Goal: Transaction & Acquisition: Purchase product/service

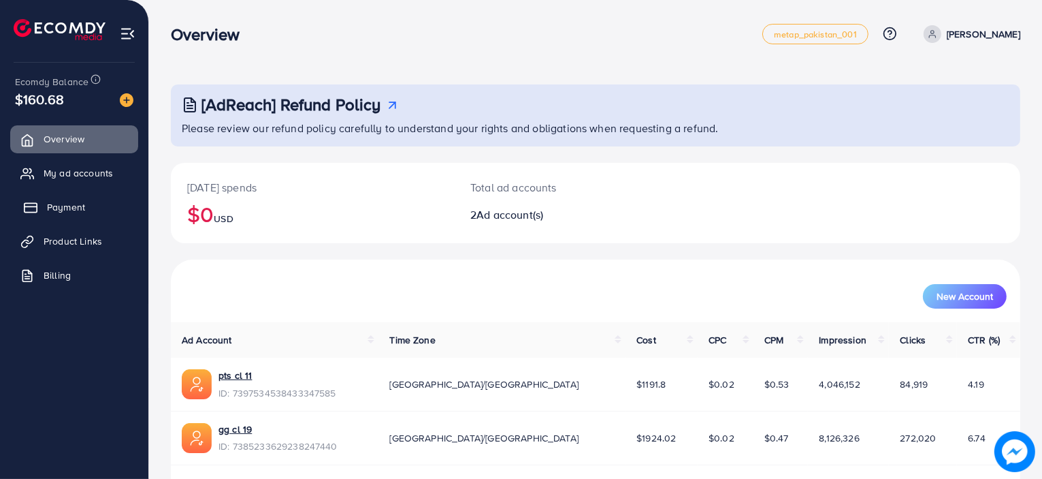
click at [48, 195] on link "Payment" at bounding box center [74, 206] width 128 height 27
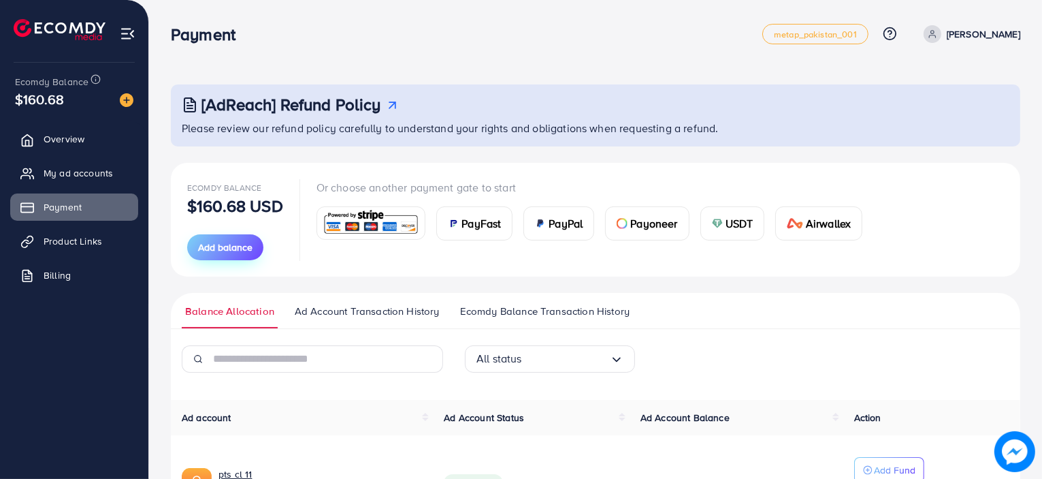
click at [227, 252] on span "Add balance" at bounding box center [225, 247] width 54 height 14
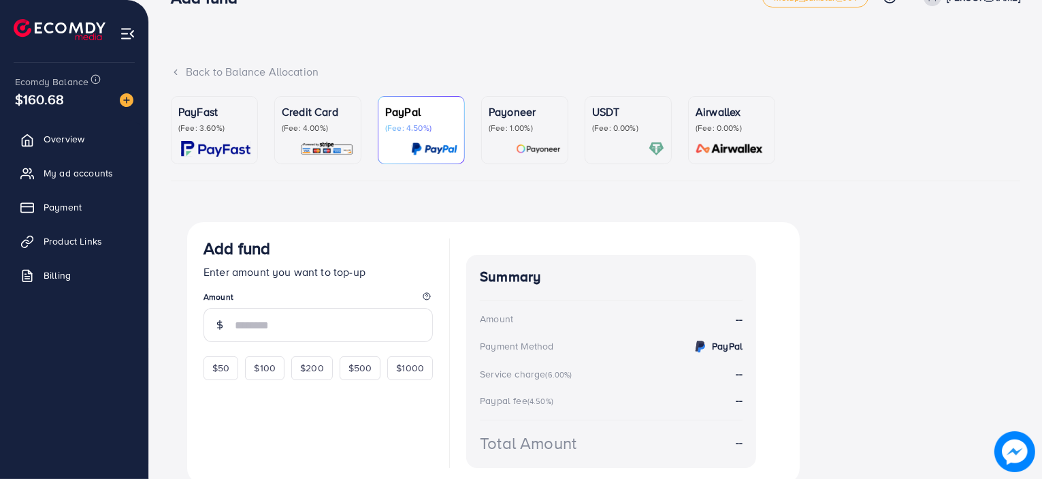
scroll to position [91, 0]
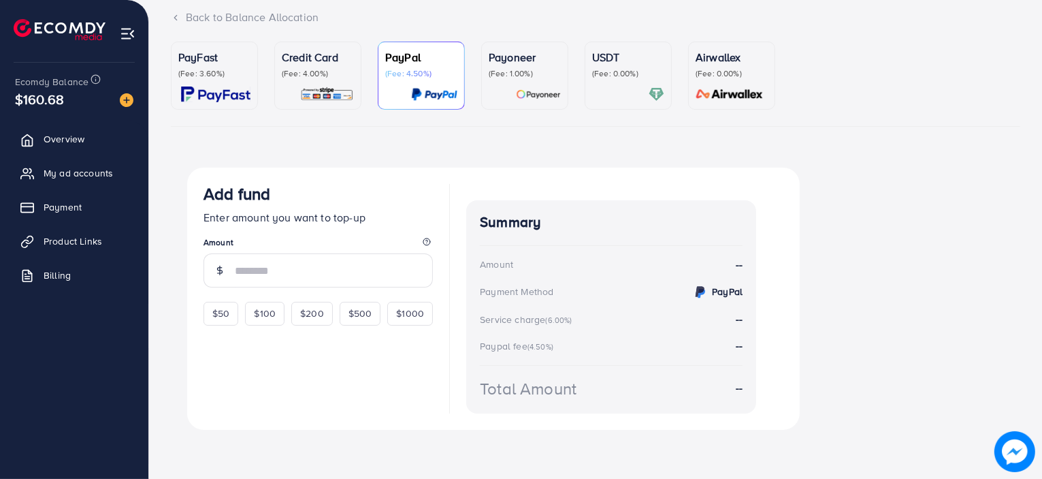
click at [358, 106] on link "Credit Card (Fee: 4.00%)" at bounding box center [317, 76] width 87 height 68
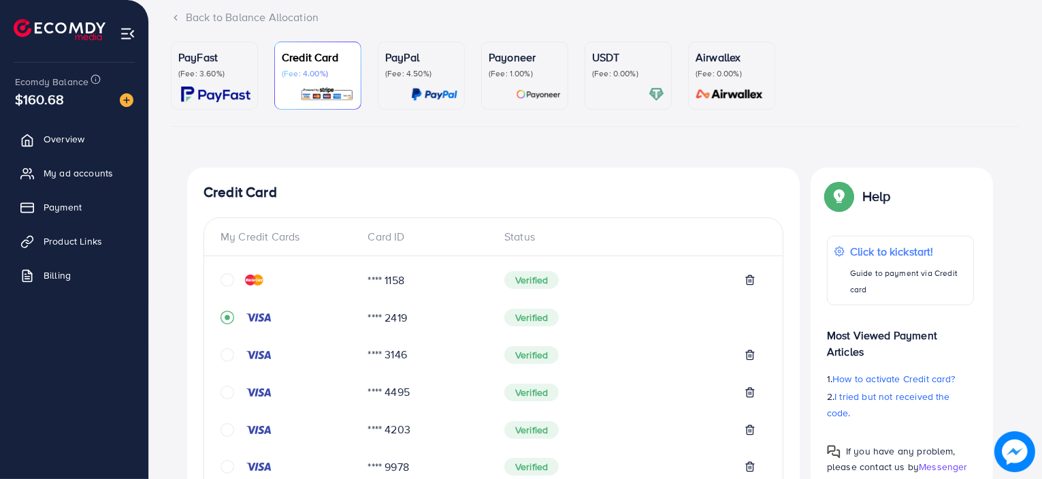
click at [346, 86] on div "Credit Card (Fee: 4.00%)" at bounding box center [318, 75] width 72 height 53
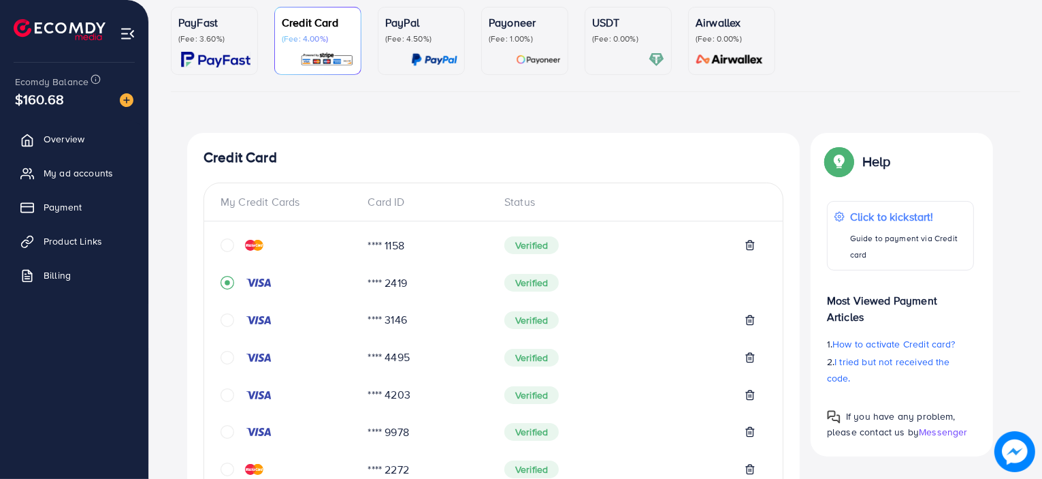
scroll to position [137, 0]
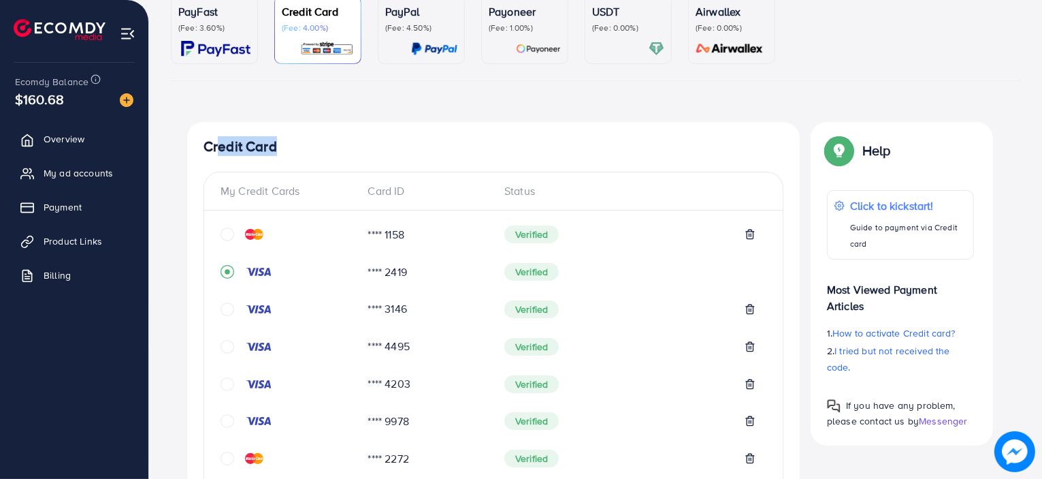
drag, startPoint x: 275, startPoint y: 144, endPoint x: 216, endPoint y: 142, distance: 59.3
click at [216, 142] on h4 "Credit Card" at bounding box center [494, 146] width 580 height 17
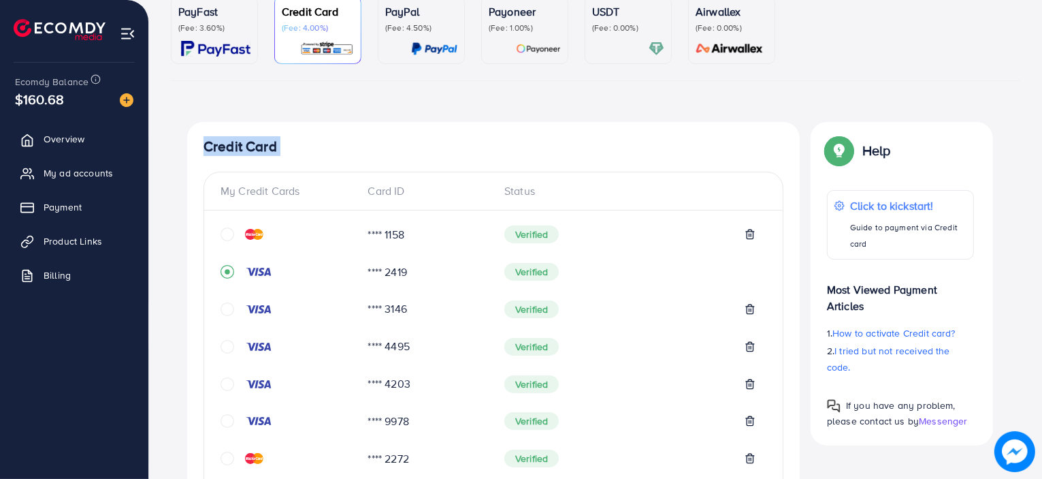
click at [216, 142] on h4 "Credit Card" at bounding box center [494, 146] width 580 height 17
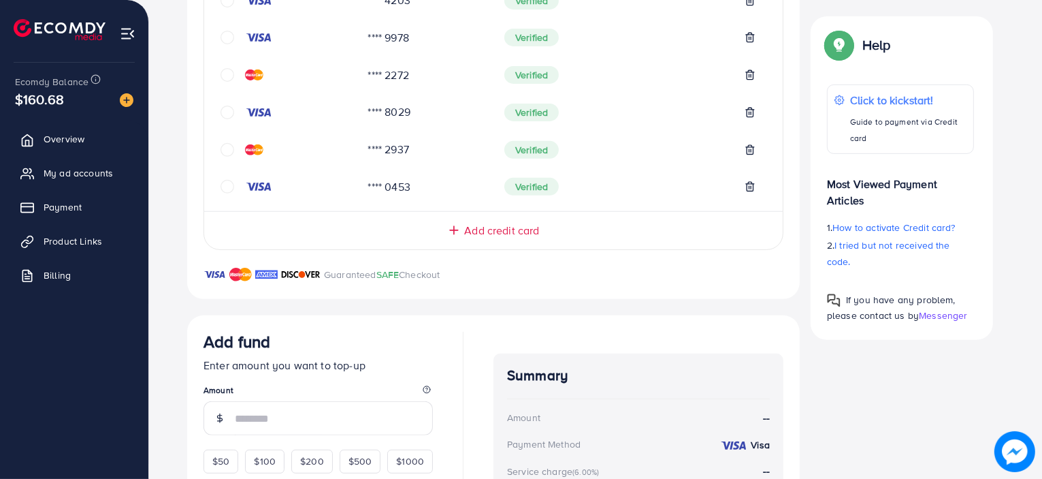
scroll to position [641, 0]
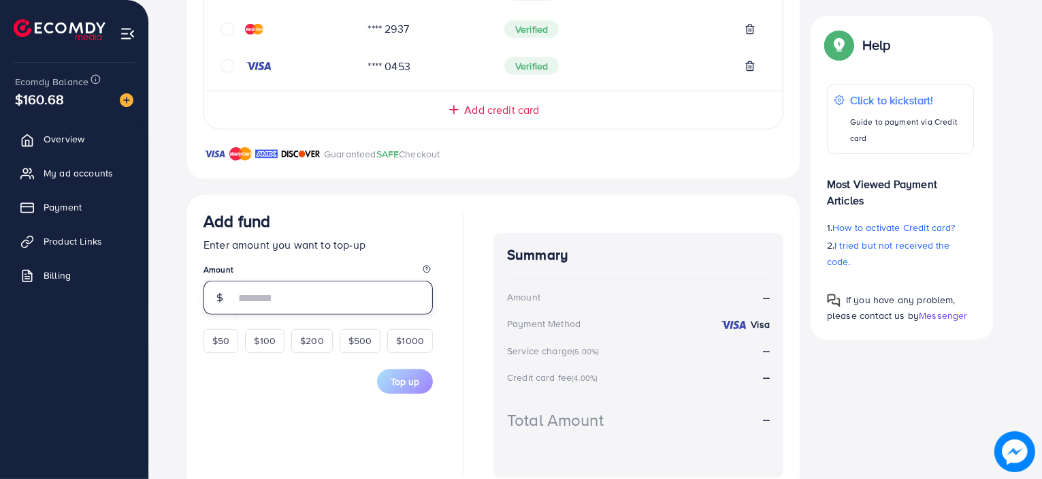
click at [261, 292] on input "number" at bounding box center [334, 298] width 198 height 34
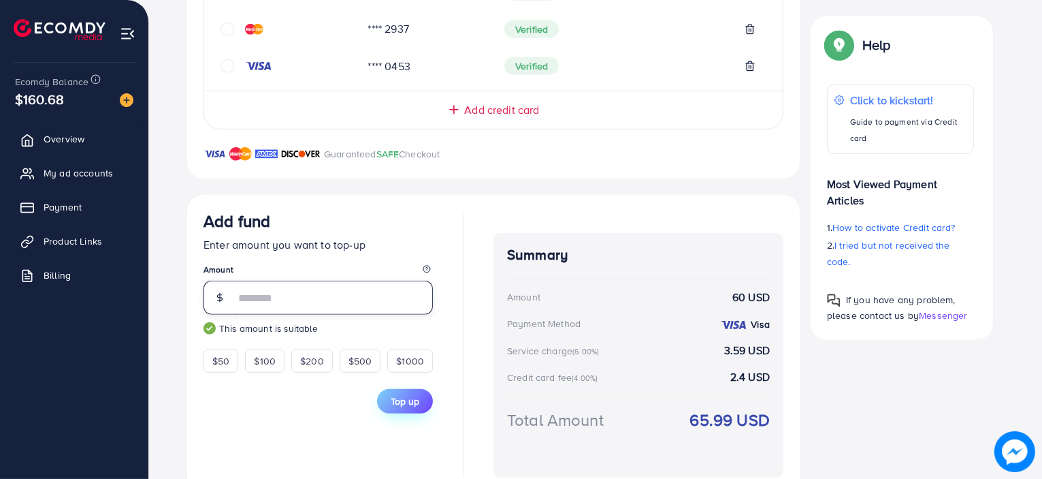
type input "**"
click at [411, 400] on span "Top up" at bounding box center [405, 401] width 29 height 14
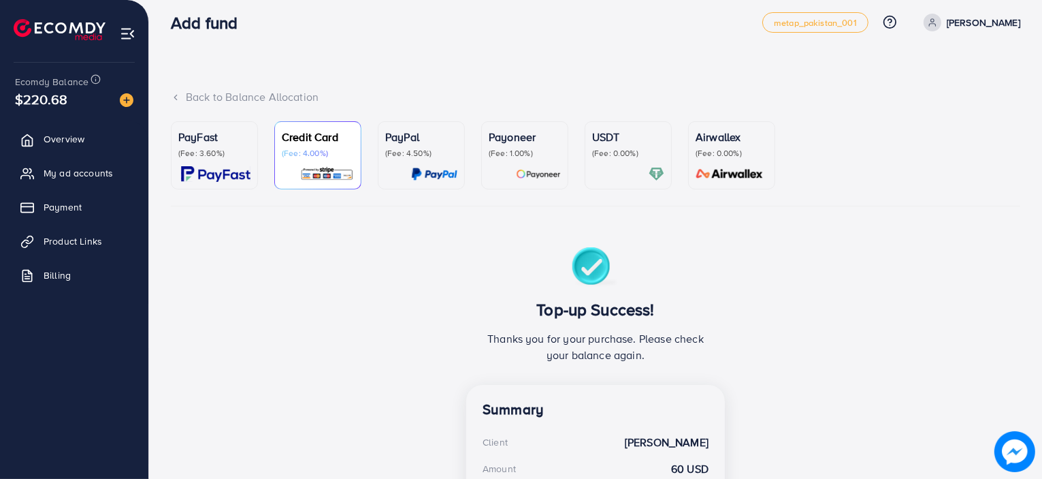
scroll to position [0, 0]
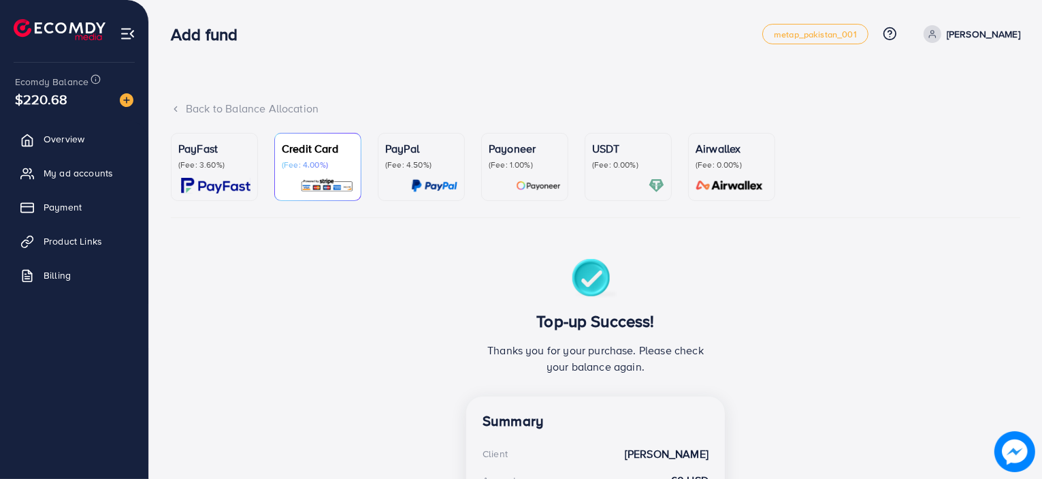
drag, startPoint x: 240, startPoint y: 42, endPoint x: 185, endPoint y: 42, distance: 55.1
click at [185, 42] on h3 "Add fund" at bounding box center [210, 35] width 78 height 20
drag, startPoint x: 174, startPoint y: 39, endPoint x: 242, endPoint y: 40, distance: 67.4
click at [242, 40] on h3 "Add fund" at bounding box center [210, 35] width 78 height 20
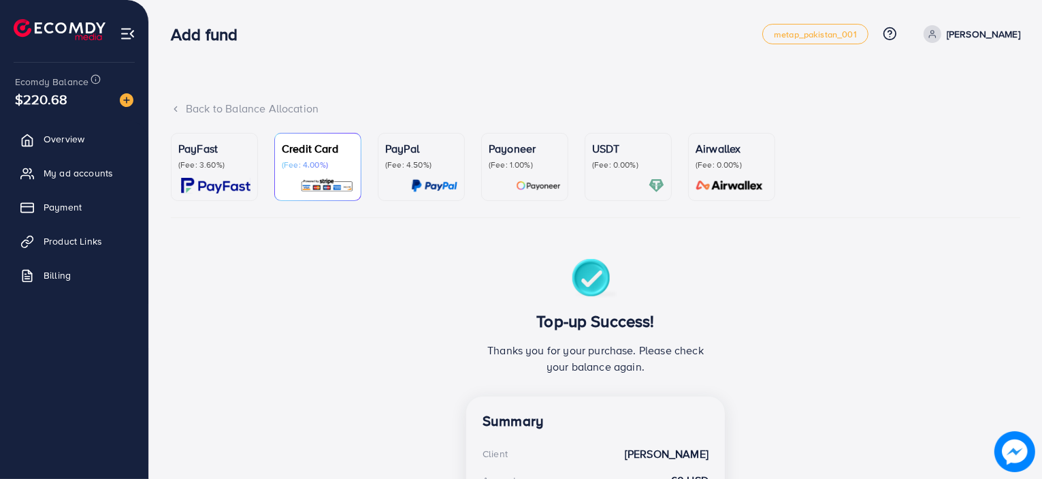
click at [242, 40] on h3 "Add fund" at bounding box center [210, 35] width 78 height 20
click at [89, 152] on link "Overview" at bounding box center [74, 138] width 128 height 27
